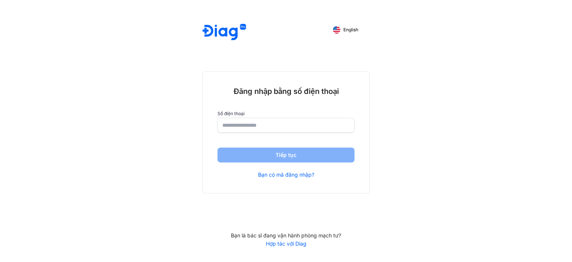
click at [409, 6] on div "English Đăng nhập bằng số điện thoại Số điện thoại Tiếp tục Bạn có mã đăng nhập…" at bounding box center [286, 131] width 572 height 262
click at [244, 125] on input "number" at bounding box center [286, 124] width 127 height 13
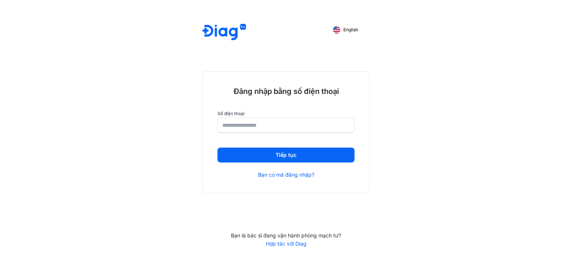
click at [458, 102] on div "English Đăng nhập bằng số điện thoại Số điện thoại ********* Tiếp tục Bạn có mã…" at bounding box center [286, 131] width 572 height 262
click at [262, 123] on input "*********" at bounding box center [286, 124] width 127 height 13
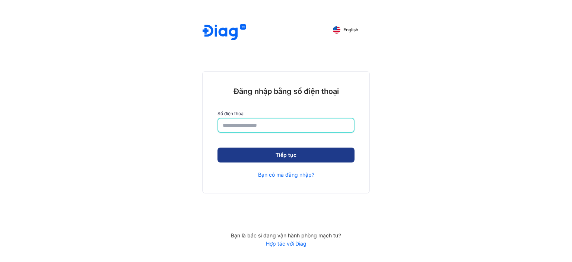
drag, startPoint x: 262, startPoint y: 123, endPoint x: 282, endPoint y: 154, distance: 36.5
click at [282, 154] on div "**********" at bounding box center [286, 132] width 167 height 121
type input "**********"
click at [282, 154] on button "Tiếp tục" at bounding box center [286, 155] width 137 height 15
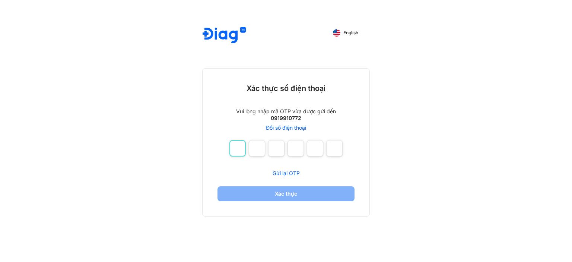
click at [240, 145] on input "number" at bounding box center [238, 148] width 16 height 16
type input "*"
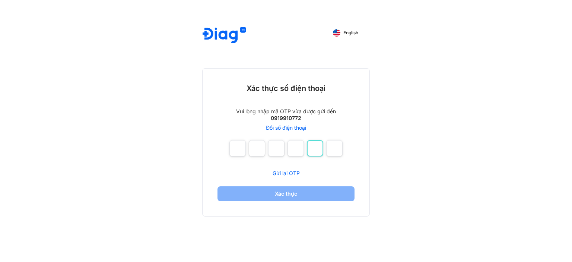
type input "*"
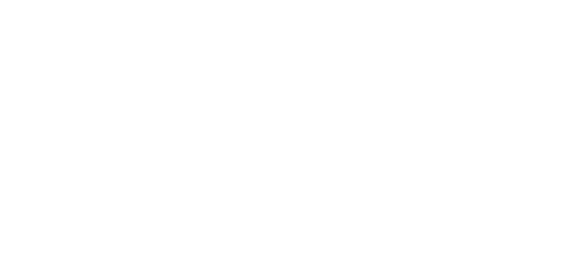
click at [279, 190] on div at bounding box center [286, 131] width 572 height 262
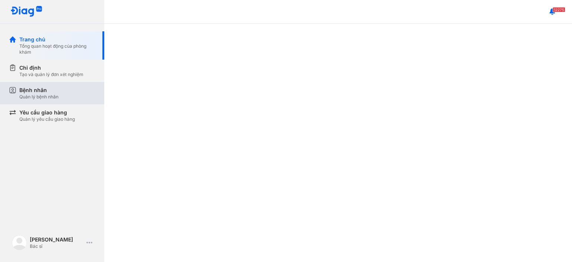
click at [53, 93] on div "Bệnh nhân" at bounding box center [38, 89] width 39 height 7
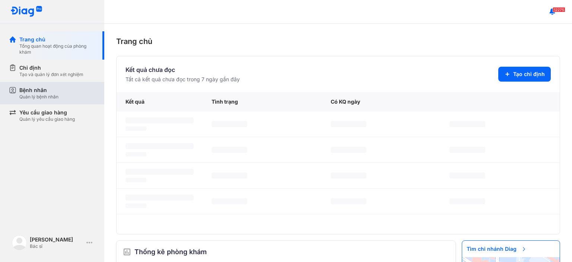
click at [53, 93] on div "Bệnh nhân" at bounding box center [38, 89] width 39 height 7
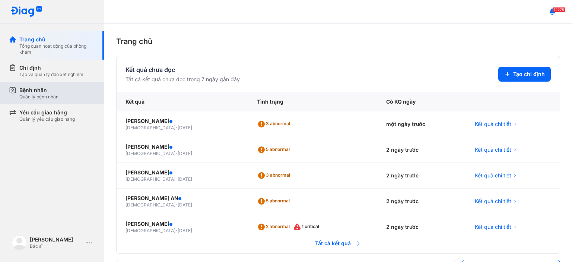
click at [72, 92] on div "Bệnh nhân Quản lý bệnh nhân" at bounding box center [57, 92] width 76 height 13
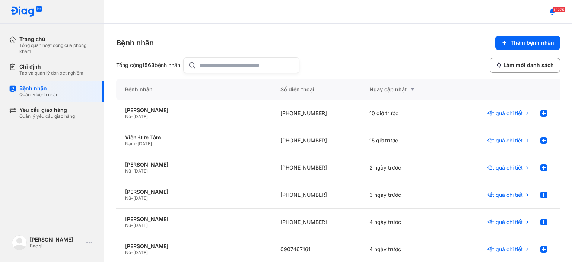
click at [202, 66] on div at bounding box center [241, 65] width 116 height 16
click at [202, 66] on input "text" at bounding box center [246, 65] width 95 height 15
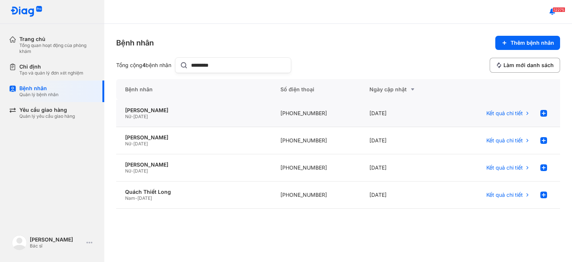
type input "*********"
click at [148, 117] on span "24/12/1957" at bounding box center [140, 117] width 15 height 6
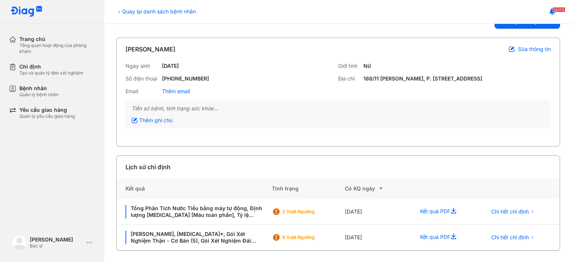
scroll to position [21, 0]
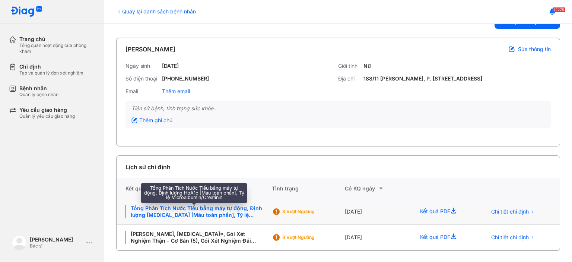
click at [155, 209] on div "Tổng Phân Tích Nước Tiểu bằng máy tự động, Định lượng HbA1c [Máu toàn phần], Tỷ…" at bounding box center [194, 211] width 137 height 13
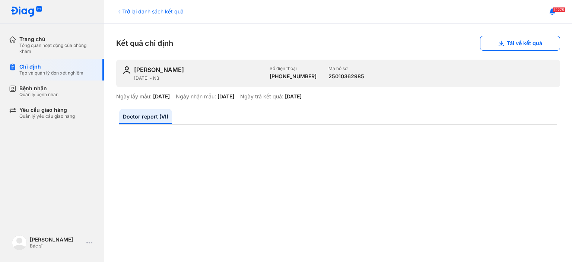
click at [120, 10] on icon at bounding box center [119, 12] width 6 height 6
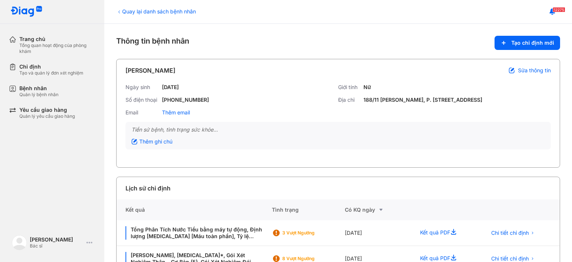
scroll to position [21, 0]
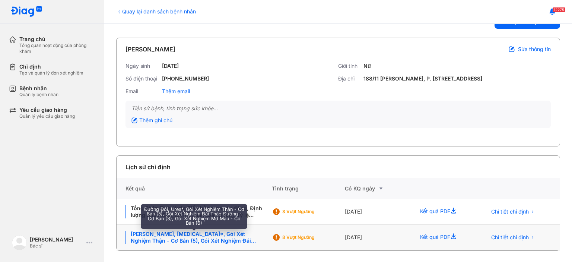
click at [156, 238] on div "[PERSON_NAME], [MEDICAL_DATA]*, Gói Xét Nghiệm Thận - Cơ Bản (5), Gói Xét Nghiệ…" at bounding box center [194, 237] width 137 height 13
click at [156, 238] on div "Đường Đói, Urea*, Gói Xét Nghiệm Thận - Cơ Bản (5), Gói Xét Nghiệm Đái Tháo Đườ…" at bounding box center [194, 237] width 137 height 13
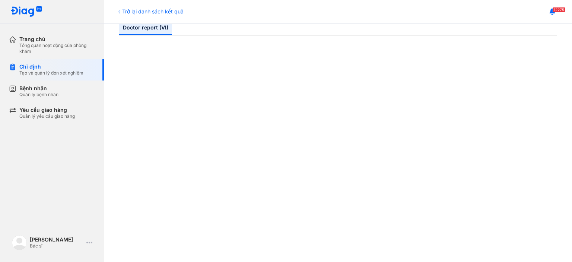
scroll to position [92, 0]
click at [565, 74] on div "Trở lại danh sách kết quả Kết quả chỉ định Tải về kết quả QUÁCH THỊ PHAN [DATE]…" at bounding box center [338, 143] width 468 height 238
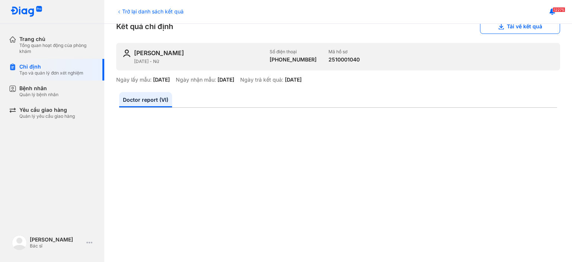
scroll to position [0, 0]
